Goal: Task Accomplishment & Management: Complete application form

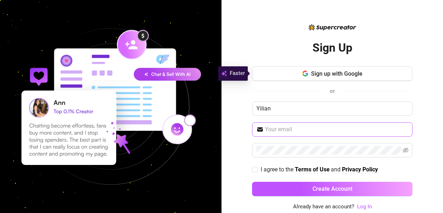
type input "Yilian"
click at [301, 129] on input "text" at bounding box center [336, 129] width 143 height 9
type input "[EMAIL_ADDRESS][DOMAIN_NAME]"
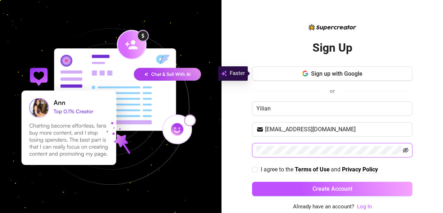
click at [405, 150] on icon "eye-invisible" at bounding box center [405, 151] width 6 height 6
click at [255, 168] on input "I agree to the Terms of Use and Privacy Policy" at bounding box center [254, 169] width 5 height 5
checkbox input "true"
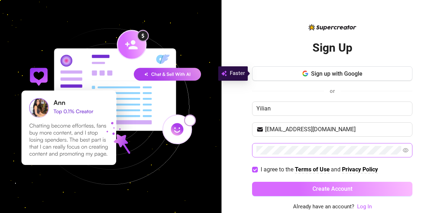
click at [372, 189] on button "Create Account" at bounding box center [332, 189] width 160 height 14
